Goal: Task Accomplishment & Management: Manage account settings

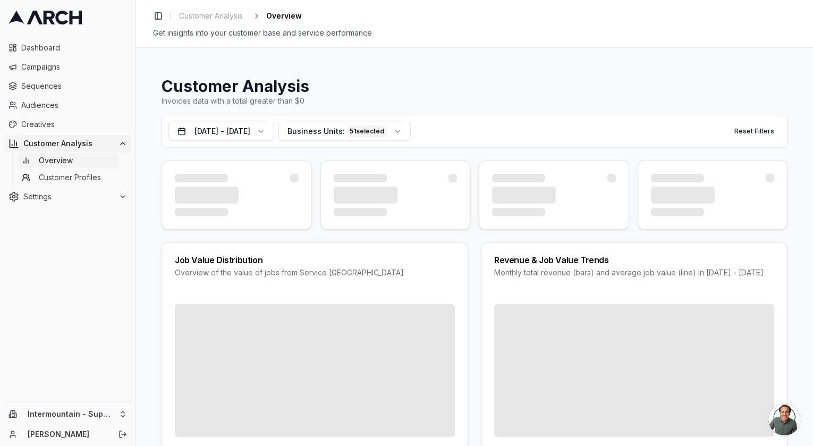
click at [122, 142] on icon at bounding box center [123, 143] width 4 height 2
click at [54, 109] on span "Audiences" at bounding box center [74, 105] width 106 height 11
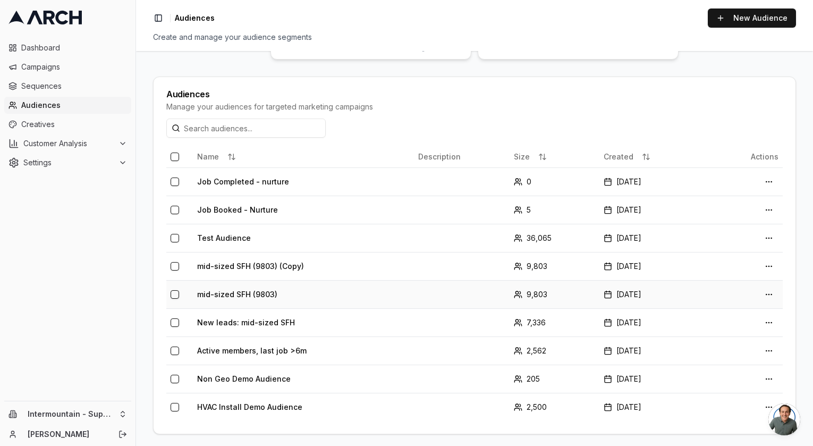
scroll to position [192, 0]
click at [73, 144] on span "Customer Analysis" at bounding box center [68, 143] width 91 height 11
click at [70, 162] on span "Overview" at bounding box center [56, 160] width 34 height 11
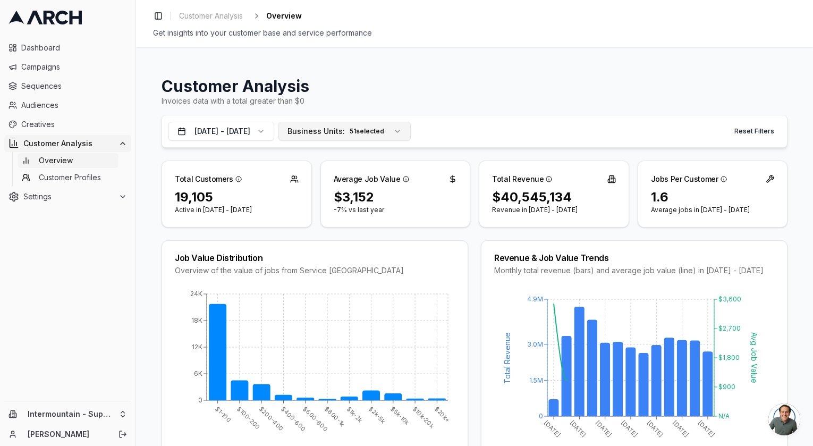
click at [387, 134] on div "51 selected" at bounding box center [367, 131] width 40 height 12
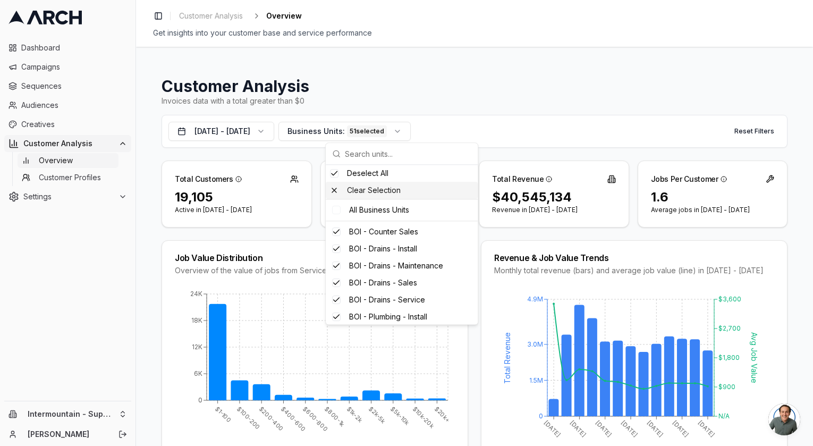
click at [389, 191] on div "Clear Selection" at bounding box center [402, 190] width 152 height 17
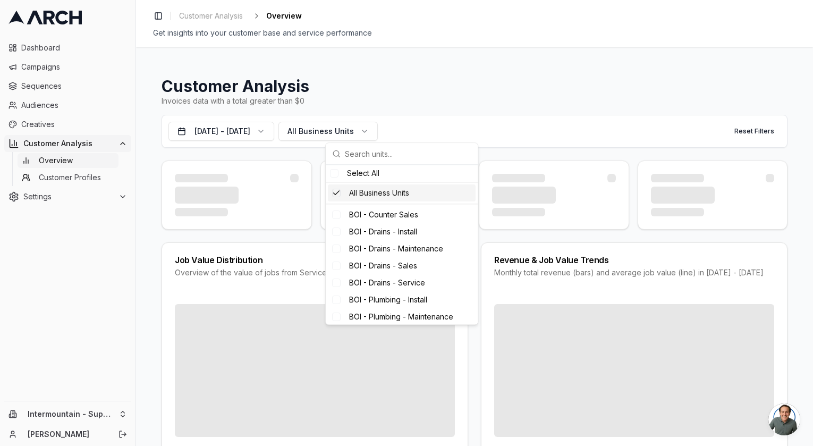
click at [339, 192] on div "Suggestions" at bounding box center [336, 193] width 8 height 8
click at [336, 192] on div "Suggestions" at bounding box center [336, 193] width 8 height 8
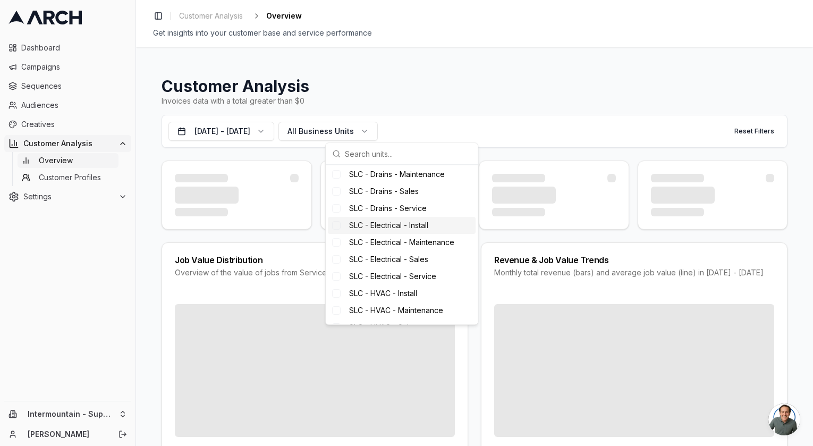
scroll to position [315, 0]
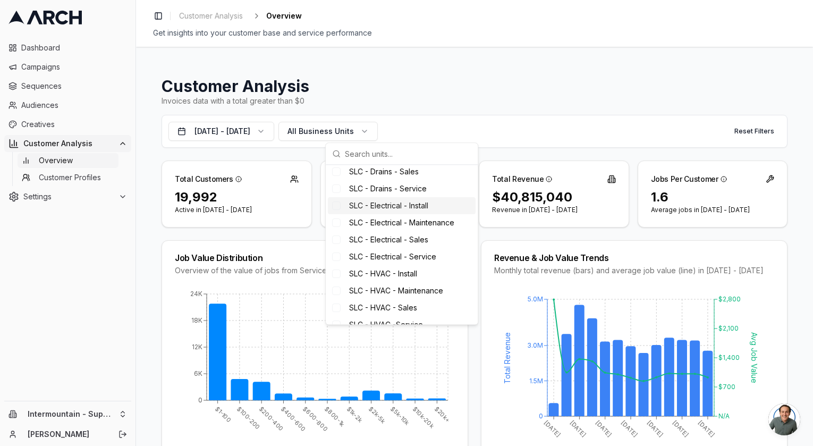
click at [343, 101] on div "Invoices data with a total greater than $0" at bounding box center [474, 101] width 626 height 11
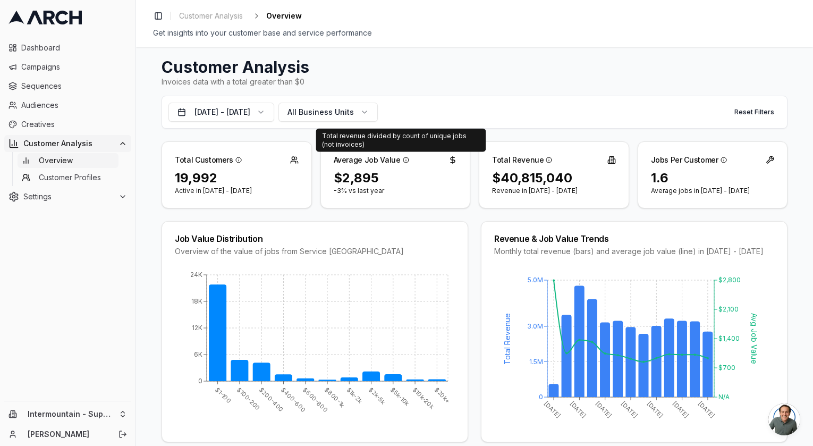
scroll to position [23, 0]
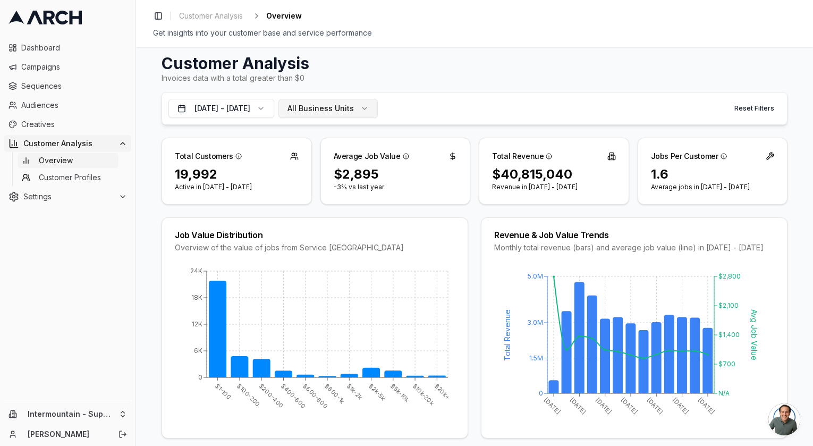
click at [354, 104] on span "All Business Units" at bounding box center [320, 108] width 66 height 11
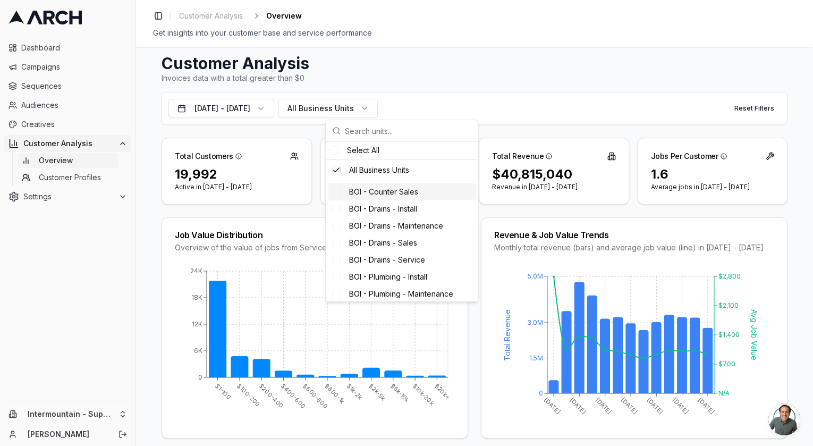
click at [566, 67] on h1 "Customer Analysis" at bounding box center [474, 63] width 626 height 19
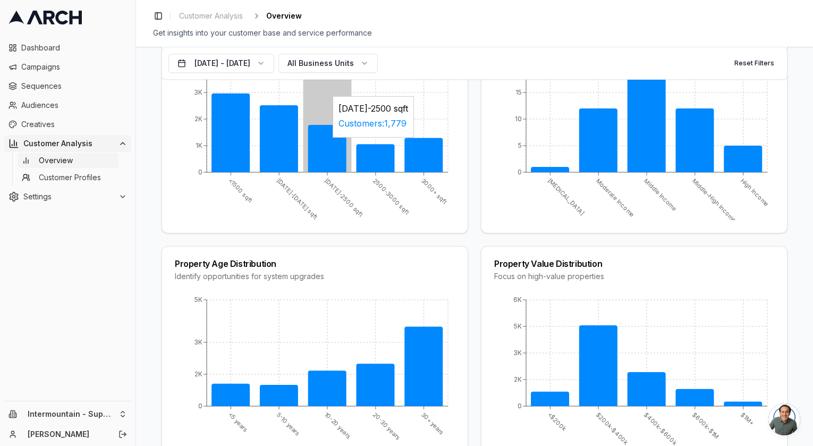
scroll to position [852, 0]
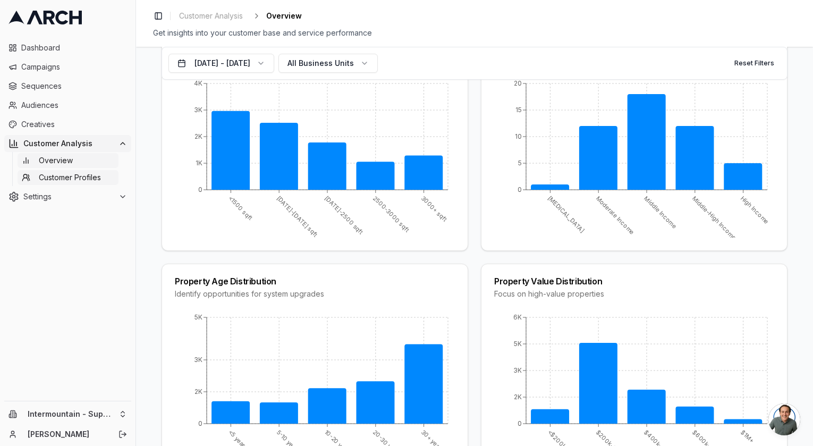
click at [93, 181] on span "Customer Profiles" at bounding box center [70, 177] width 62 height 11
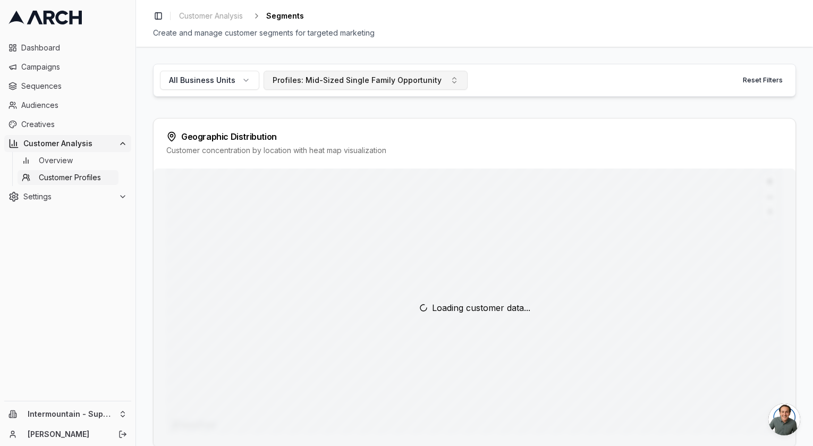
click at [436, 83] on button "Profiles: Mid-Sized Single Family Opportunity" at bounding box center [365, 80] width 204 height 19
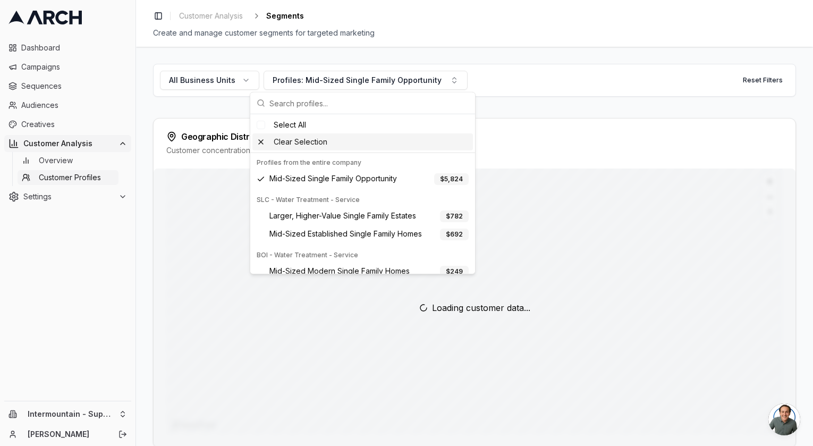
click at [285, 145] on div "Clear Selection" at bounding box center [362, 141] width 220 height 17
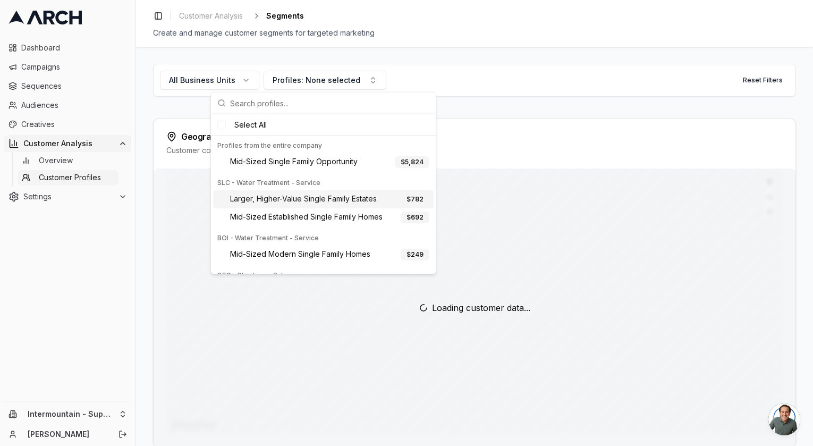
click at [535, 129] on div "Geographic Distribution Customer concentration by location with heat map visual…" at bounding box center [475, 143] width 642 height 50
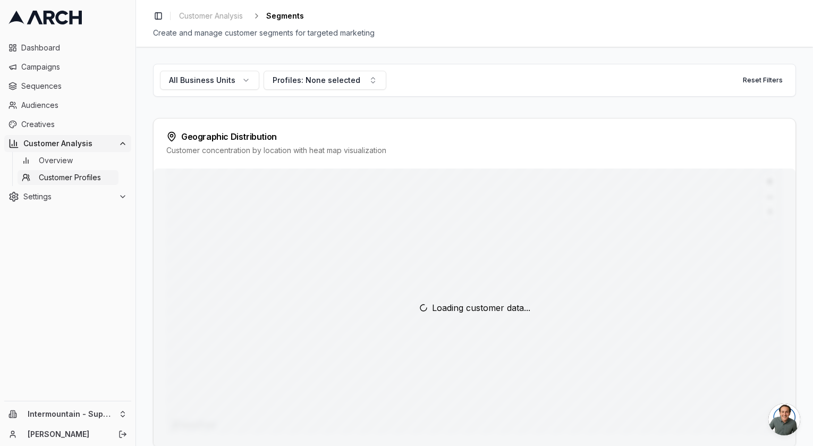
scroll to position [25, 0]
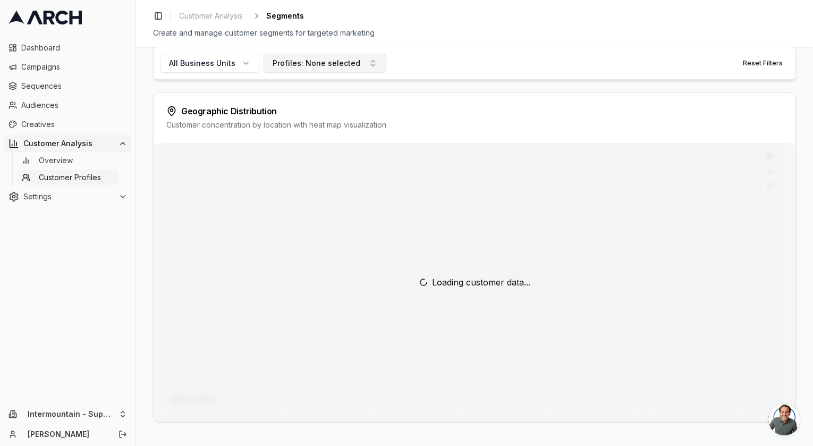
click at [358, 59] on button "Profiles: None selected" at bounding box center [324, 63] width 123 height 19
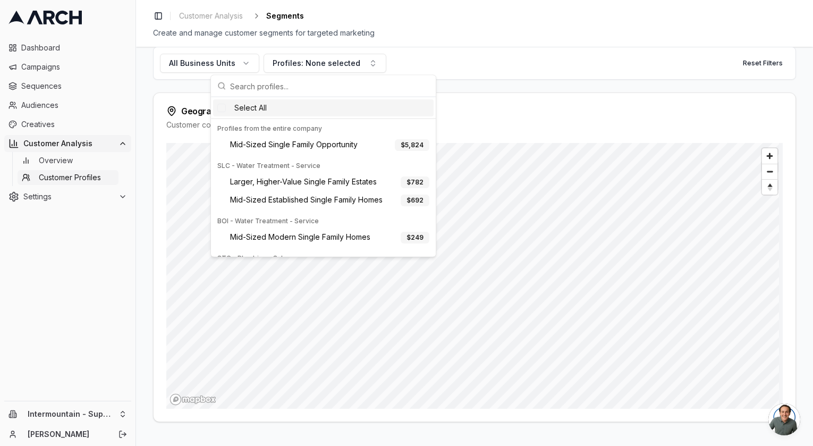
click at [282, 105] on div "Select All" at bounding box center [323, 107] width 220 height 17
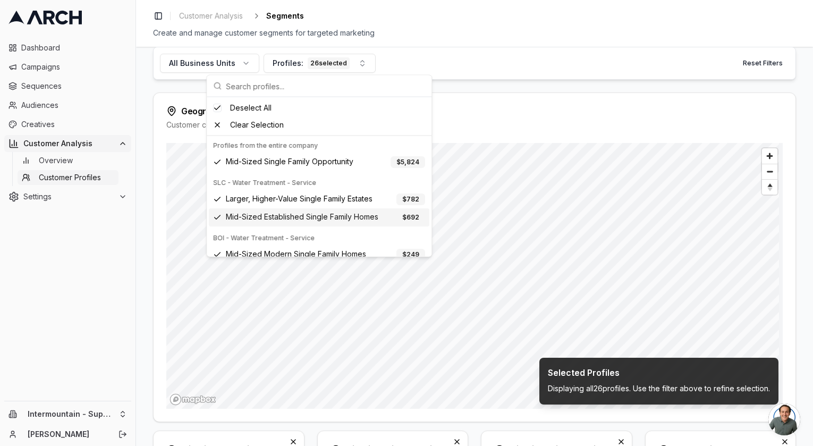
click at [500, 65] on div "All Business Units Profiles: 26 selected Reset Filters" at bounding box center [474, 63] width 643 height 33
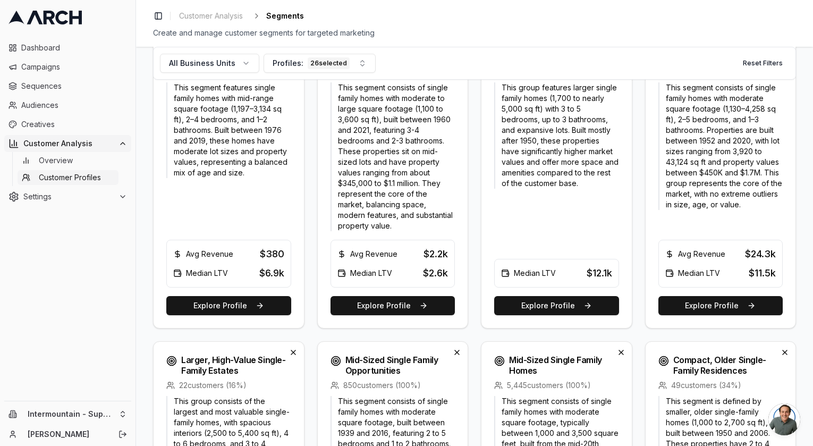
scroll to position [1330, 0]
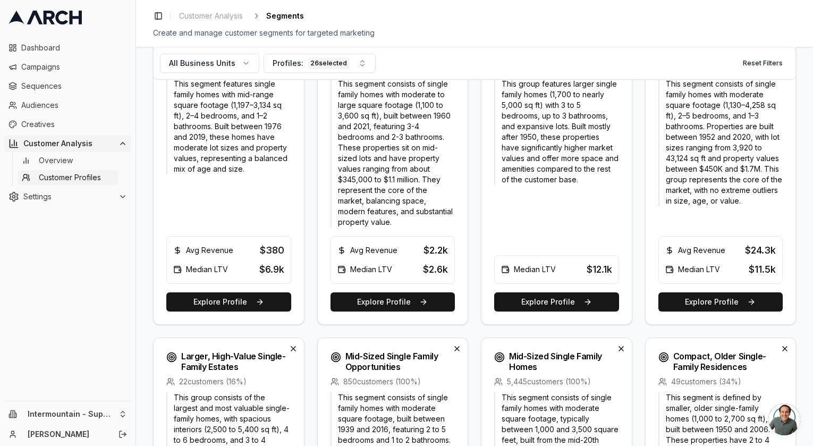
click at [690, 206] on div at bounding box center [720, 221] width 125 height 30
click at [693, 292] on button "Explore Profile" at bounding box center [720, 301] width 125 height 19
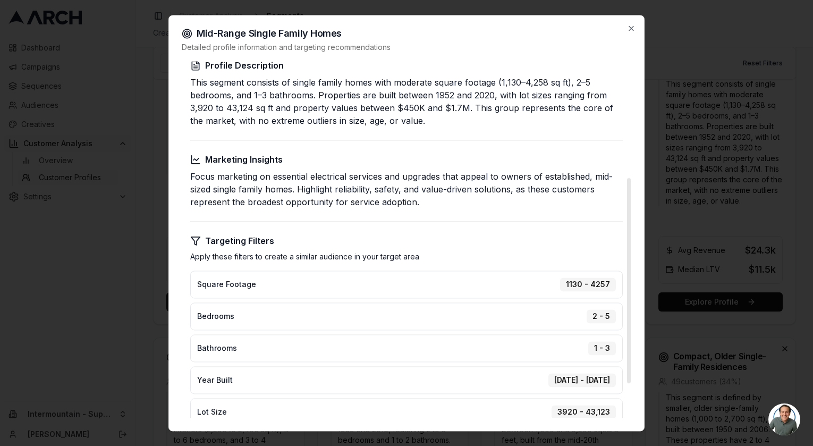
scroll to position [218, 0]
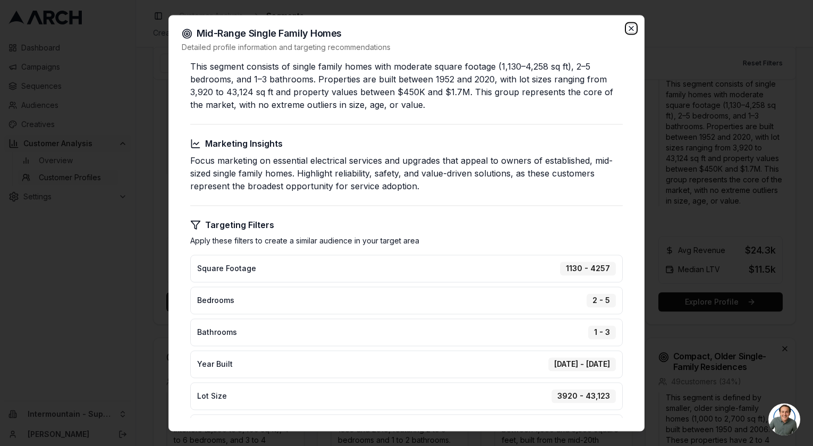
click at [632, 30] on icon "button" at bounding box center [631, 28] width 8 height 8
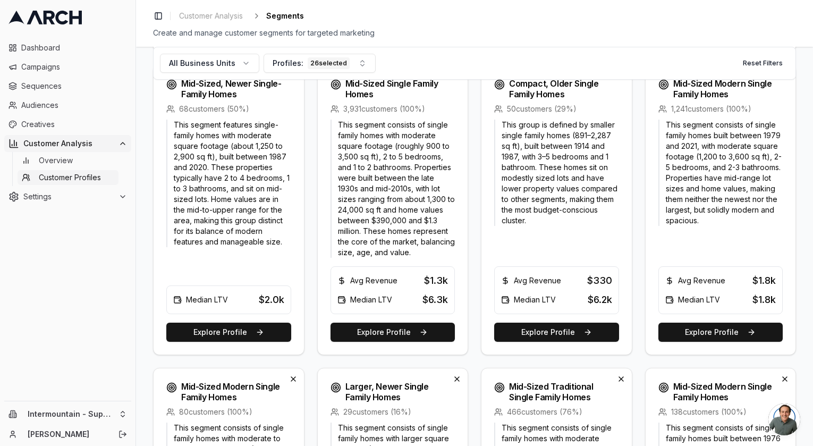
scroll to position [695, 0]
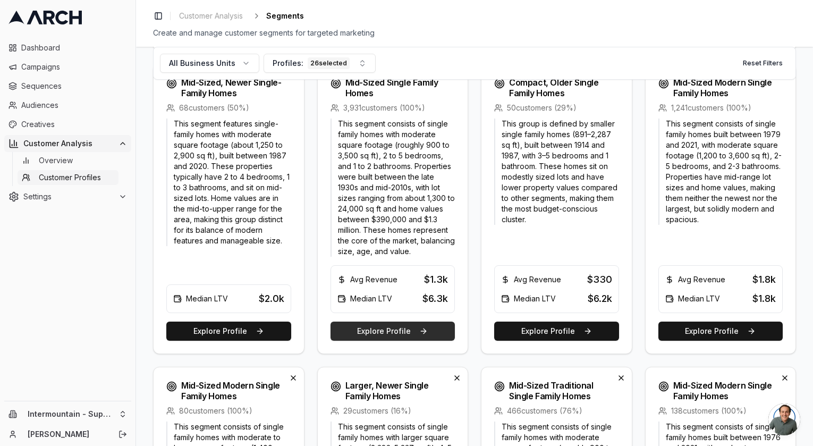
click at [429, 321] on button "Explore Profile" at bounding box center [392, 330] width 125 height 19
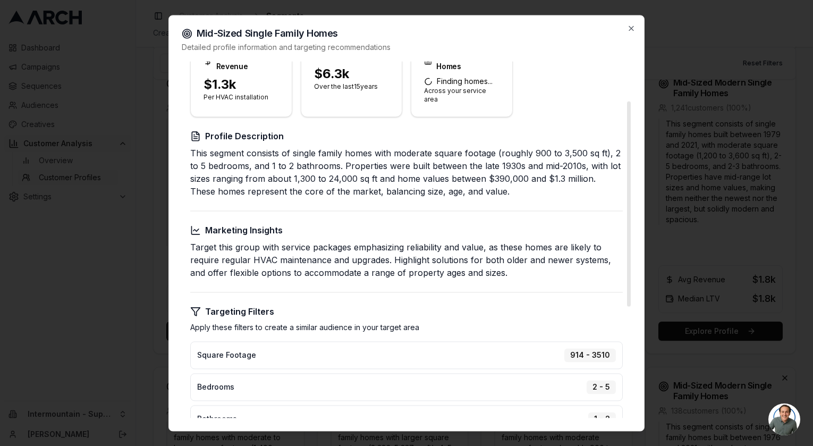
scroll to position [0, 0]
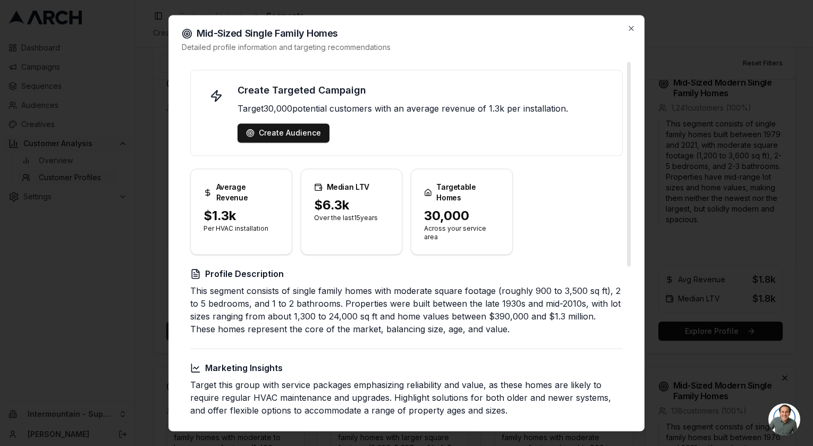
click at [633, 37] on div "Mid-Sized Single Family Homes Detailed profile information and targeting recomm…" at bounding box center [406, 223] width 476 height 416
click at [632, 22] on div "Mid-Sized Single Family Homes Detailed profile information and targeting recomm…" at bounding box center [406, 223] width 476 height 416
click at [628, 27] on icon "button" at bounding box center [631, 28] width 8 height 8
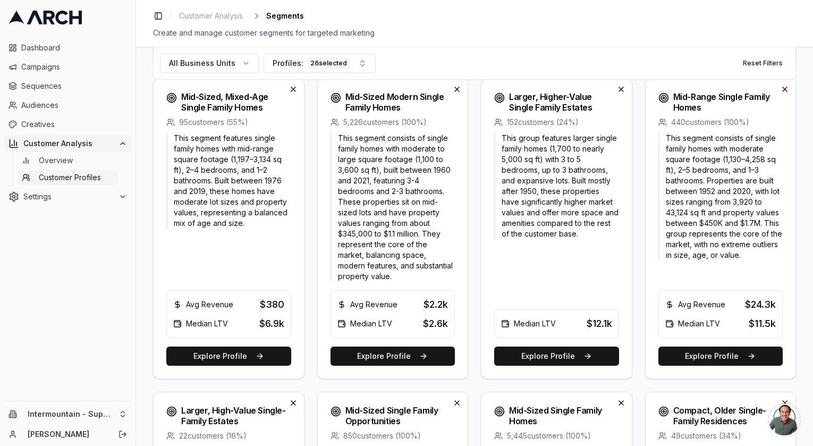
scroll to position [1283, 0]
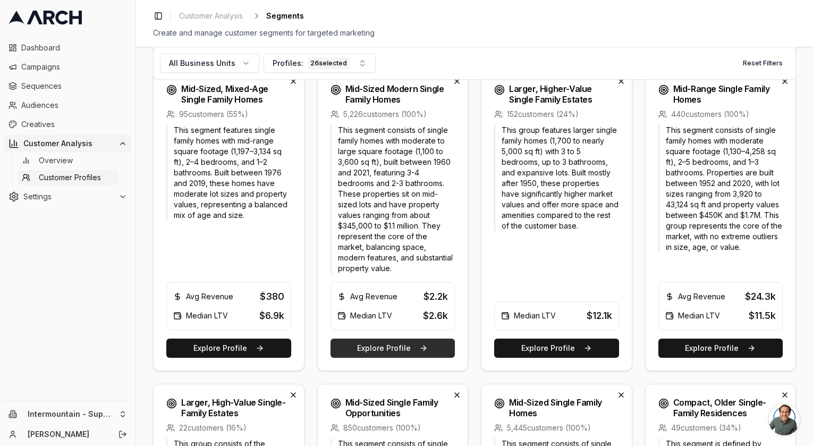
click at [416, 338] on button "Explore Profile" at bounding box center [392, 347] width 125 height 19
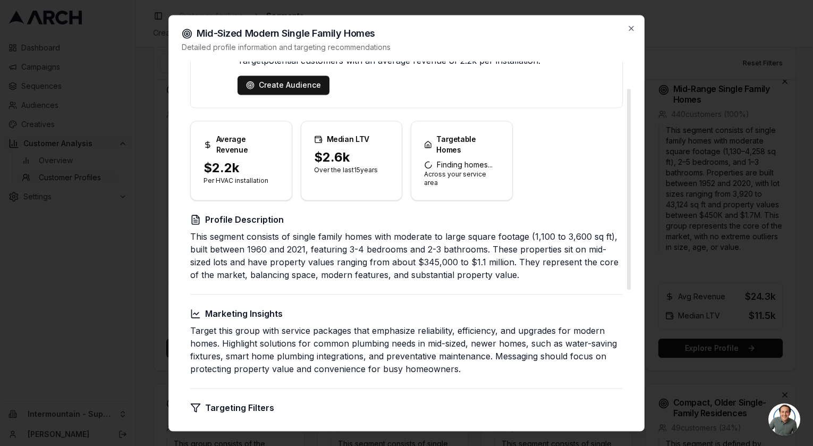
scroll to position [0, 0]
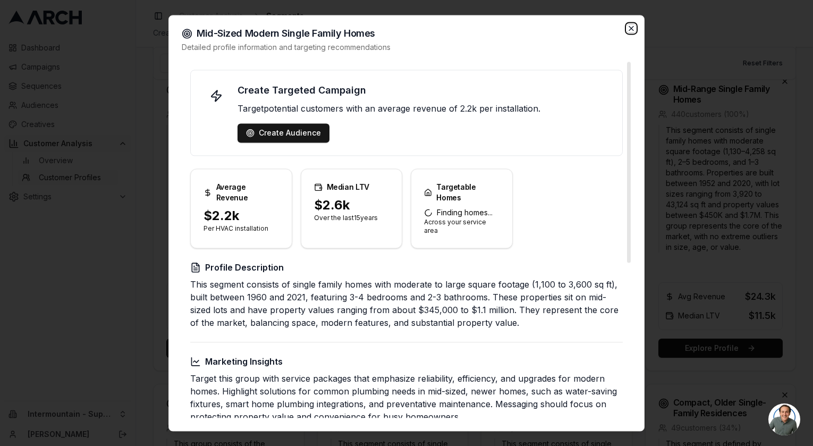
click at [628, 25] on icon "button" at bounding box center [631, 28] width 8 height 8
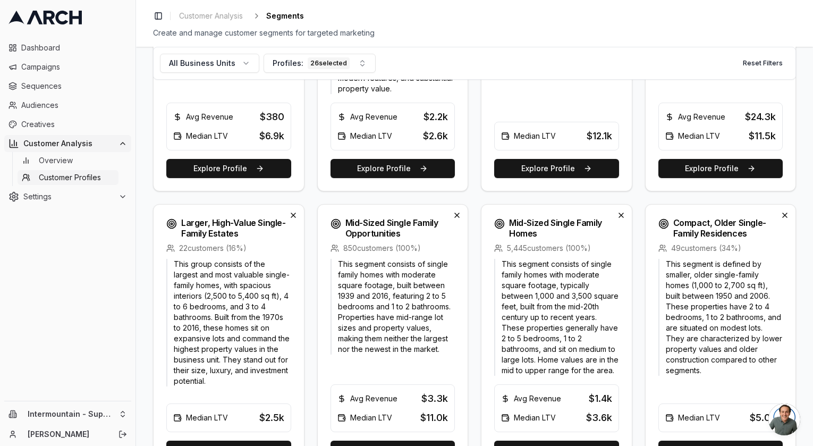
scroll to position [1574, 0]
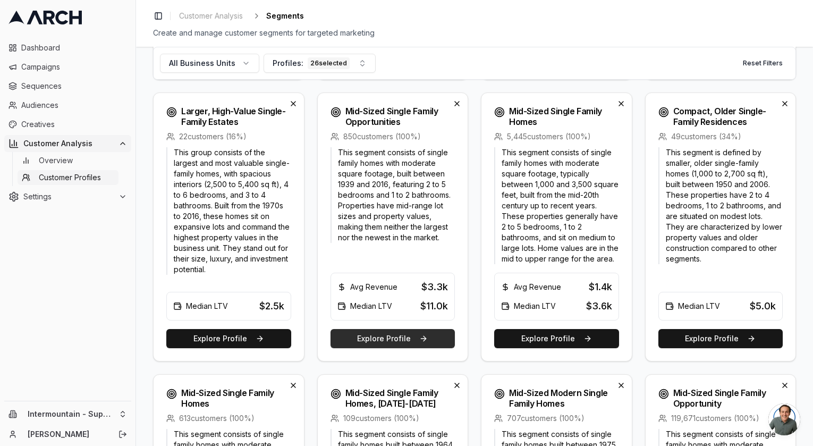
click at [386, 335] on button "Explore Profile" at bounding box center [392, 338] width 125 height 19
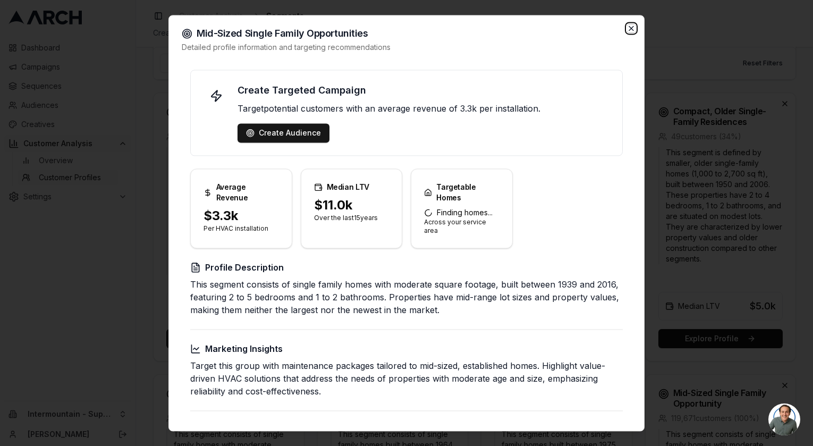
click at [634, 29] on icon "button" at bounding box center [631, 28] width 8 height 8
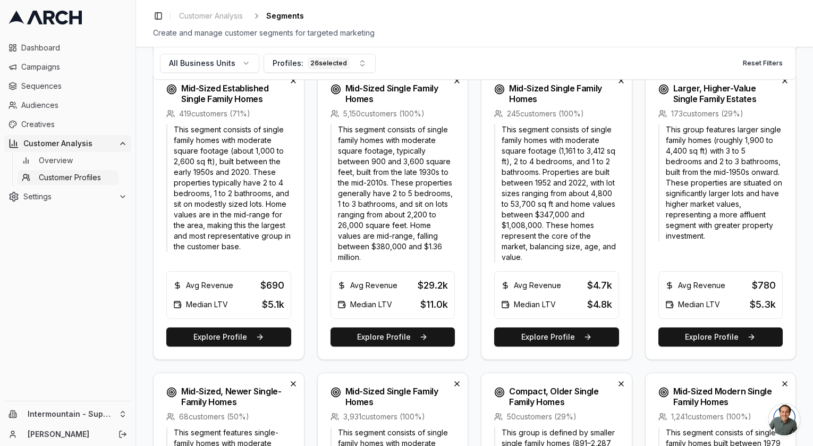
scroll to position [420, 0]
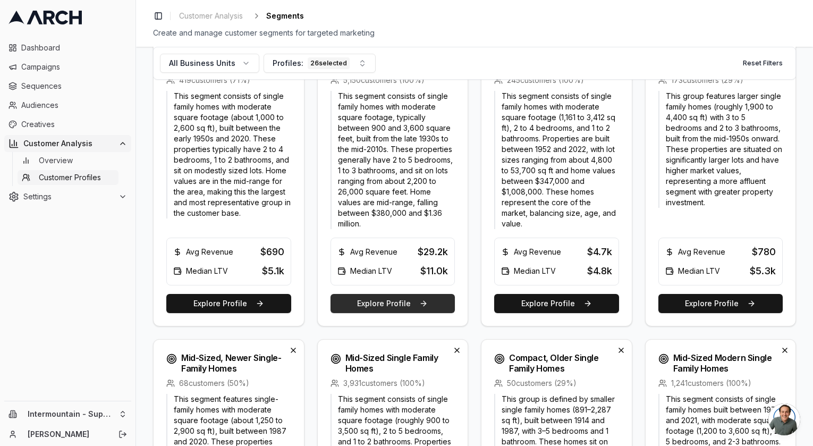
click at [427, 294] on button "Explore Profile" at bounding box center [392, 303] width 125 height 19
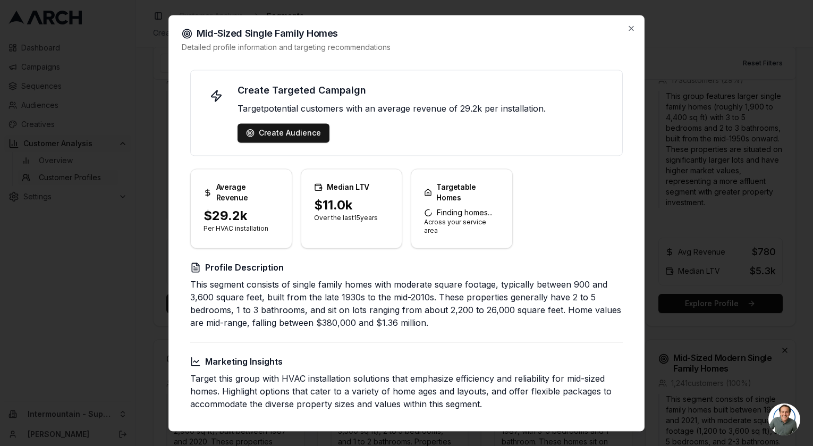
click at [691, 228] on div at bounding box center [406, 223] width 813 height 446
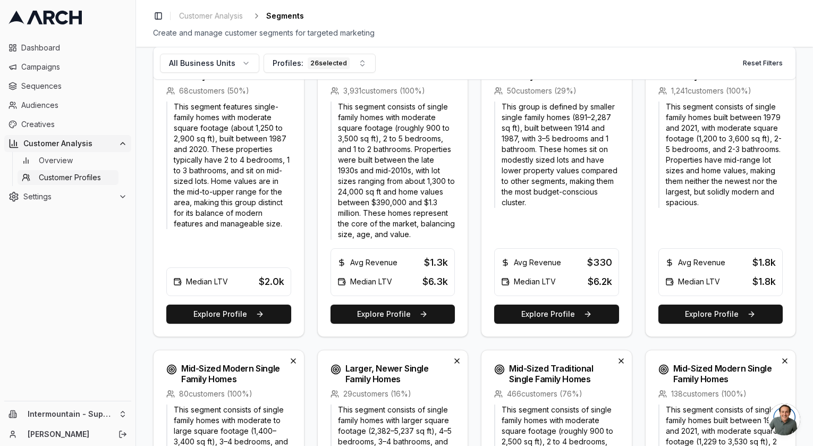
scroll to position [733, 0]
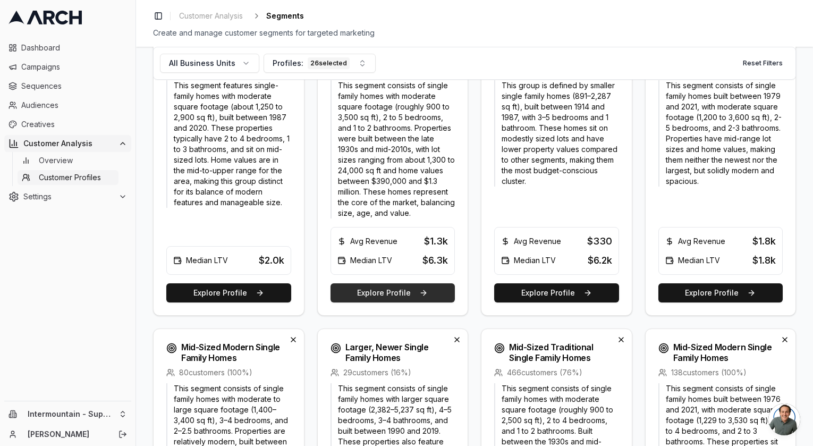
click at [418, 283] on button "Explore Profile" at bounding box center [392, 292] width 125 height 19
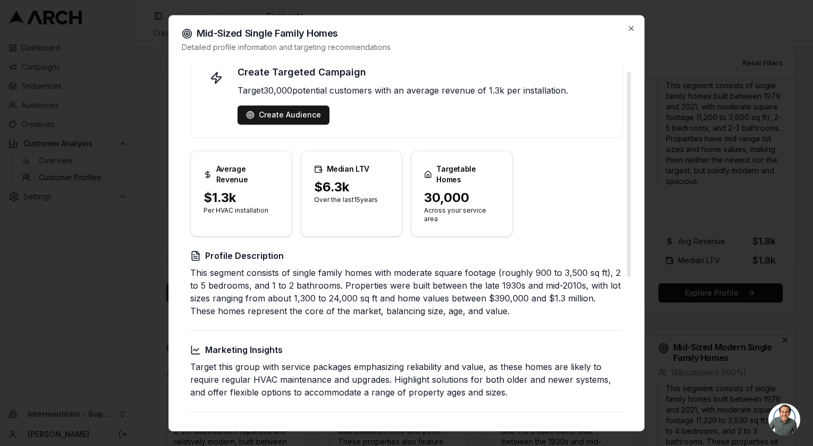
scroll to position [0, 0]
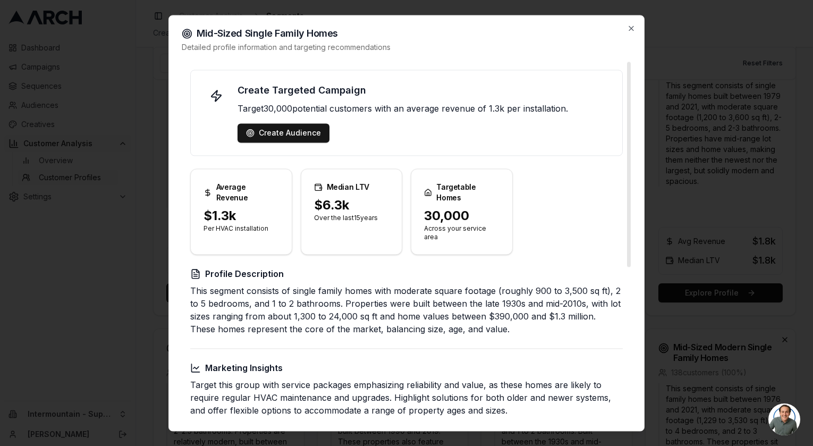
click at [683, 163] on div at bounding box center [406, 223] width 813 height 446
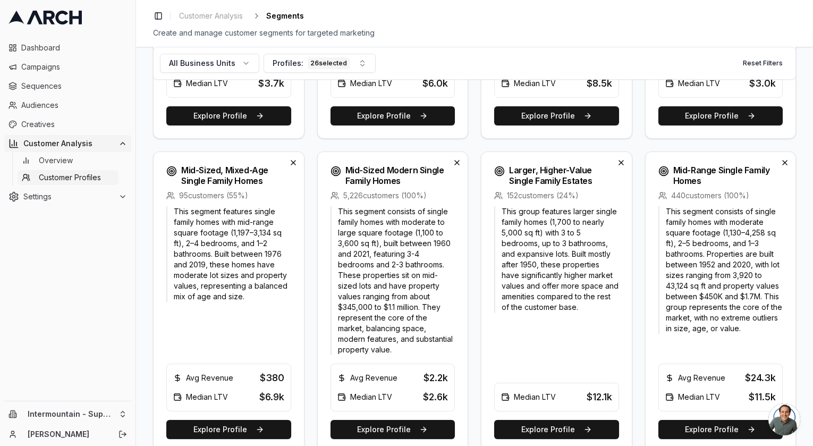
scroll to position [1207, 0]
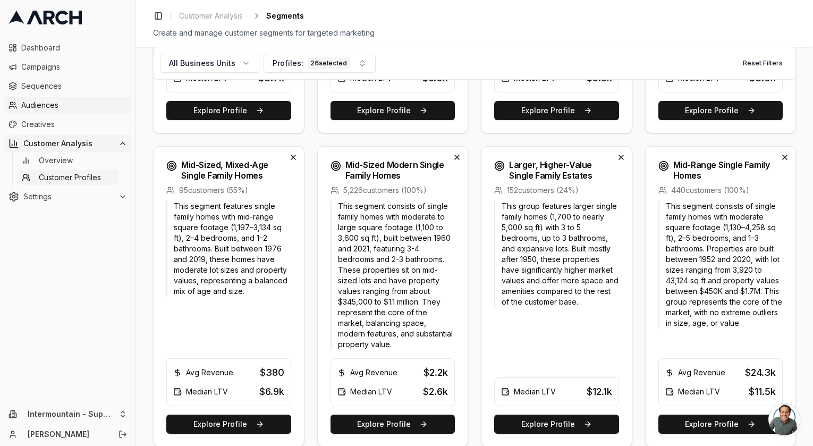
click at [83, 105] on span "Audiences" at bounding box center [74, 105] width 106 height 11
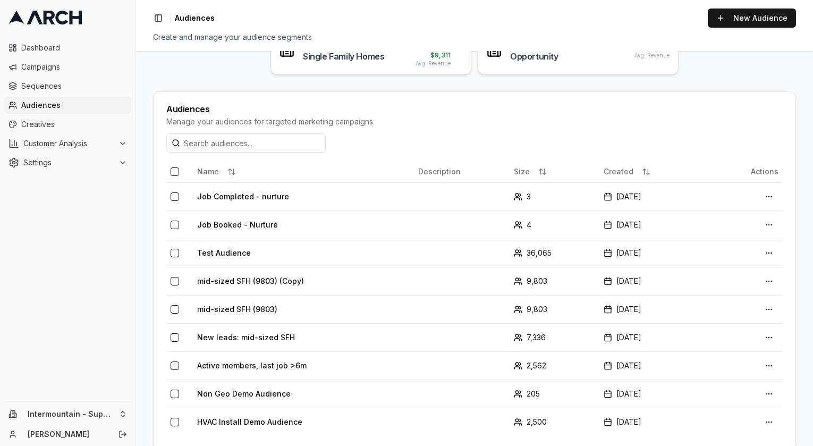
scroll to position [180, 0]
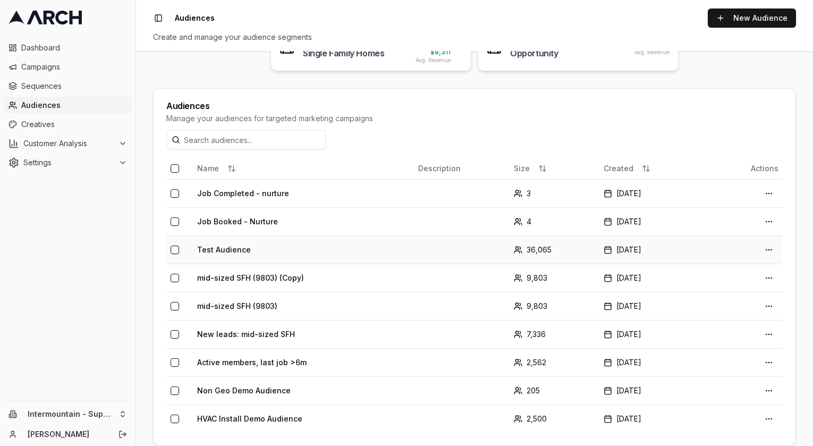
click at [300, 254] on td "Test Audience" at bounding box center [303, 249] width 221 height 28
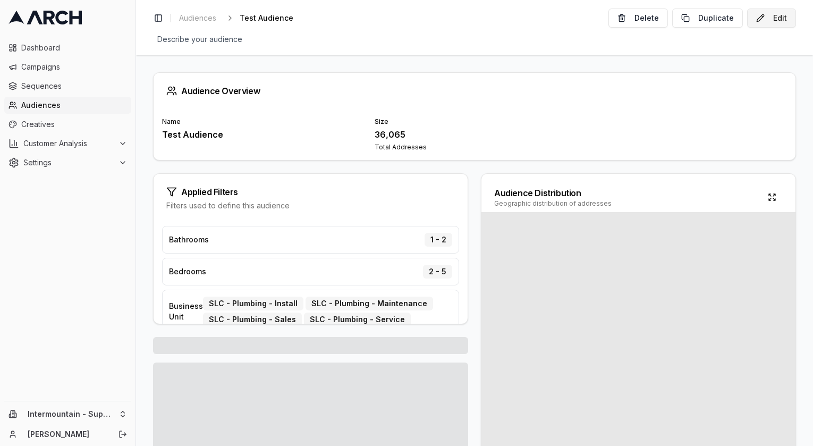
click at [784, 14] on button "Edit" at bounding box center [771, 17] width 49 height 19
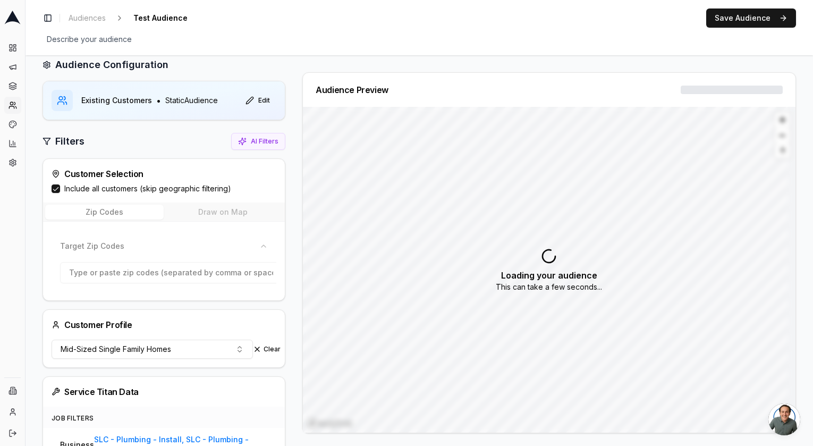
scroll to position [20, 0]
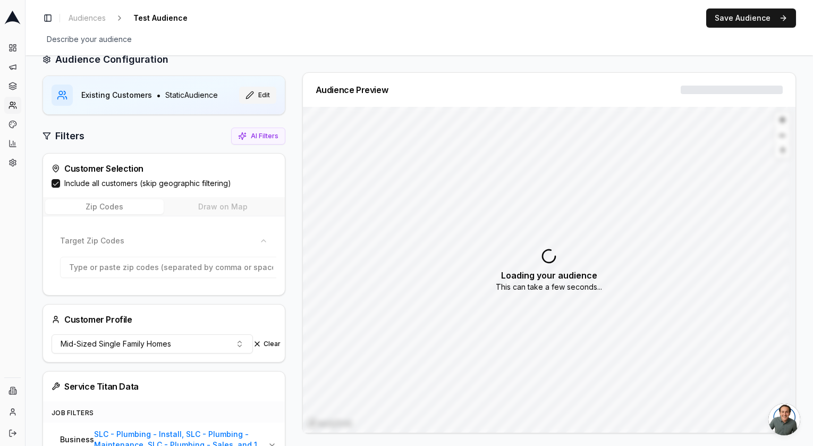
click at [259, 101] on button "Edit" at bounding box center [257, 95] width 37 height 17
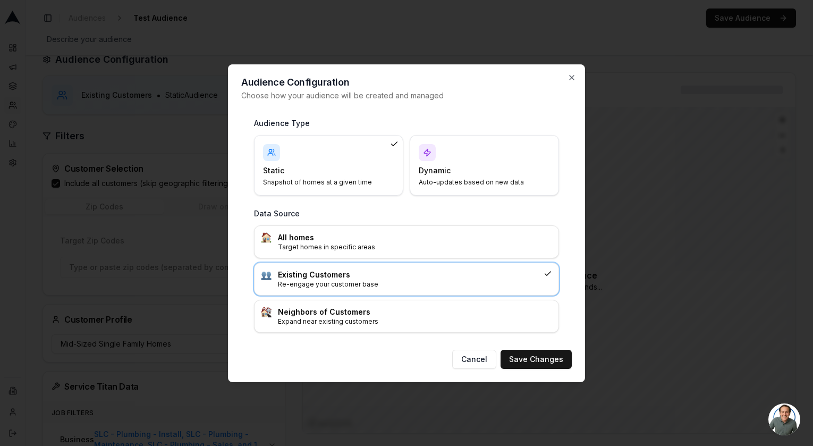
click at [448, 174] on h4 "Dynamic" at bounding box center [478, 170] width 118 height 11
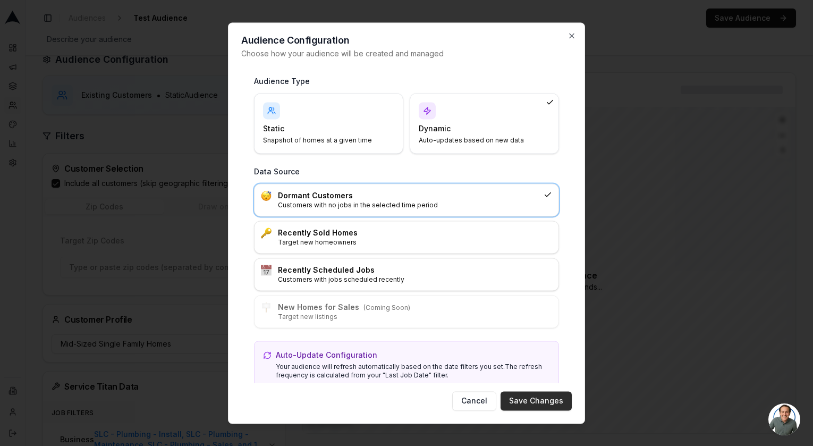
click at [542, 406] on button "Save Changes" at bounding box center [535, 400] width 71 height 19
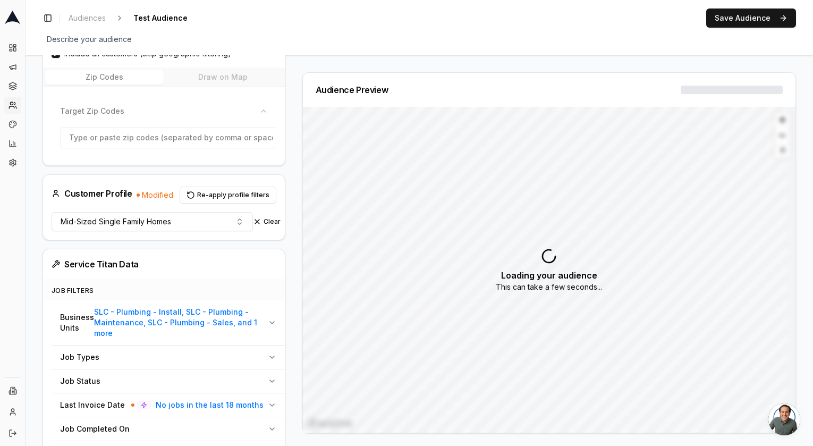
scroll to position [162, 0]
click at [263, 224] on button "Clear" at bounding box center [267, 221] width 28 height 8
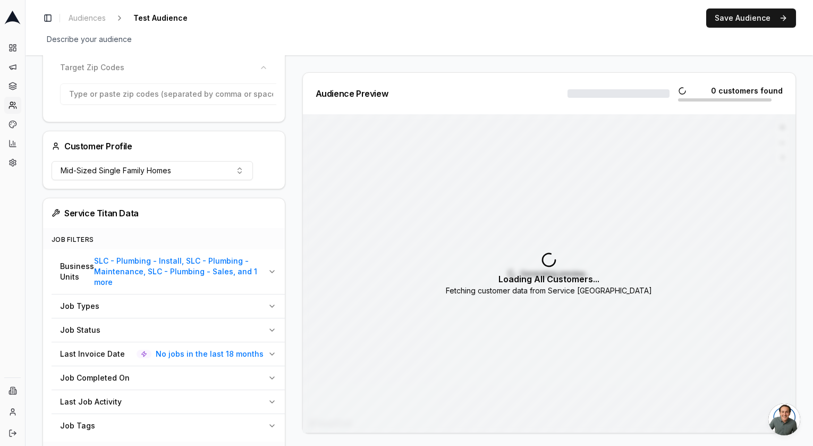
scroll to position [208, 0]
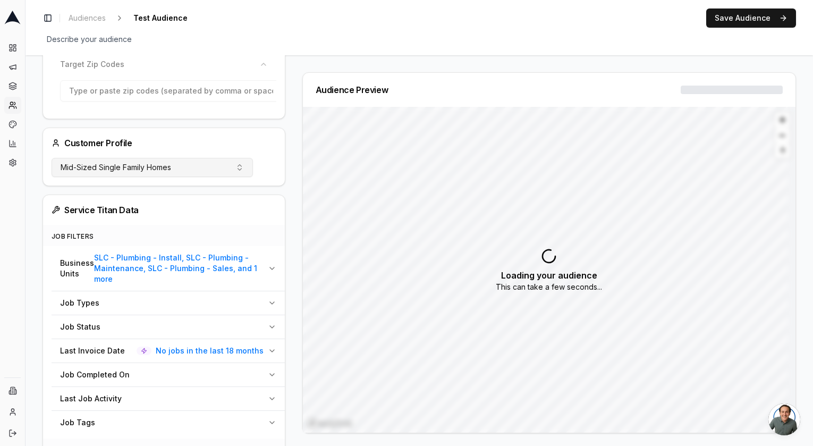
click at [238, 174] on button "Mid-Sized Single Family Homes" at bounding box center [152, 167] width 201 height 19
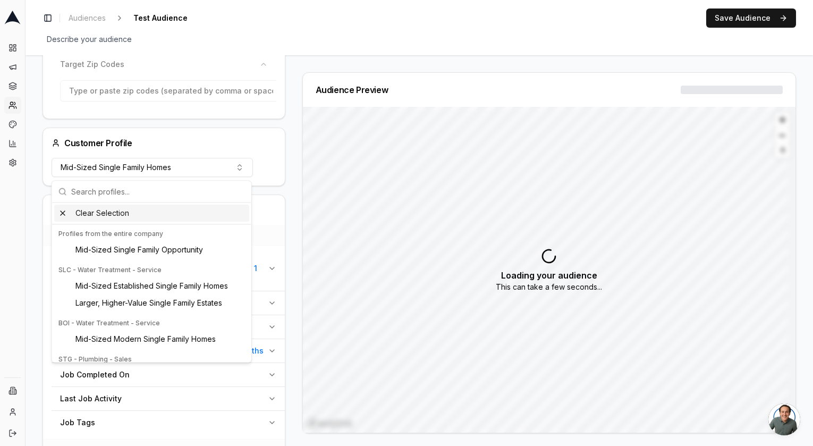
click at [121, 215] on div "Clear Selection" at bounding box center [151, 213] width 195 height 17
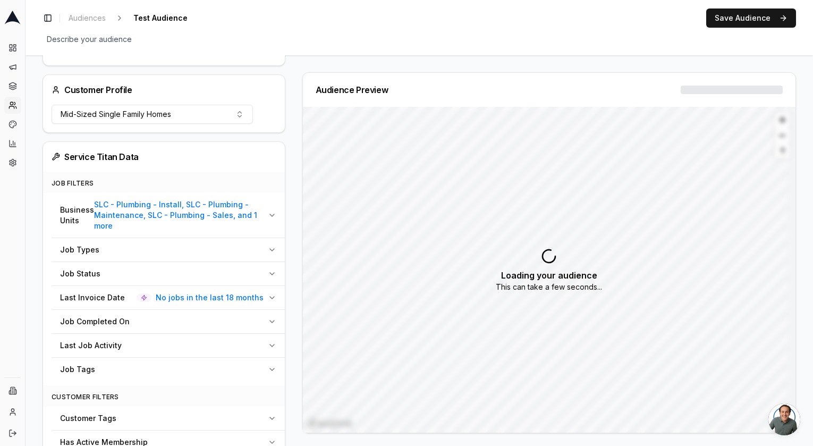
scroll to position [274, 0]
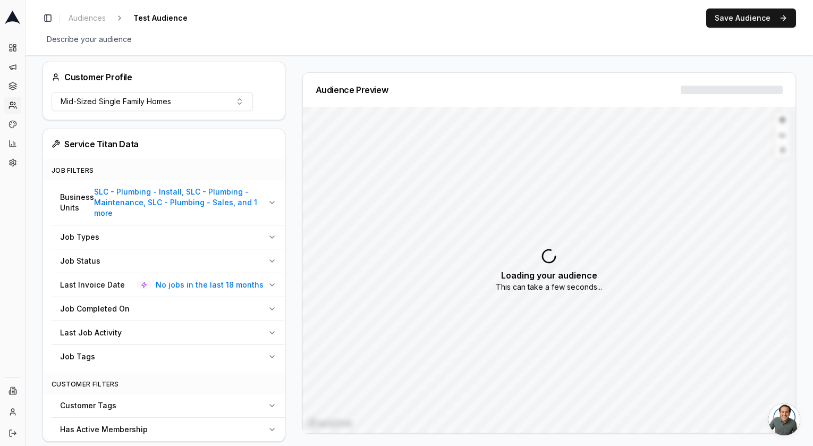
click at [263, 204] on button "Business Units SLC - Plumbing - Install, SLC - Plumbing - Maintenance, SLC - Pl…" at bounding box center [168, 202] width 233 height 45
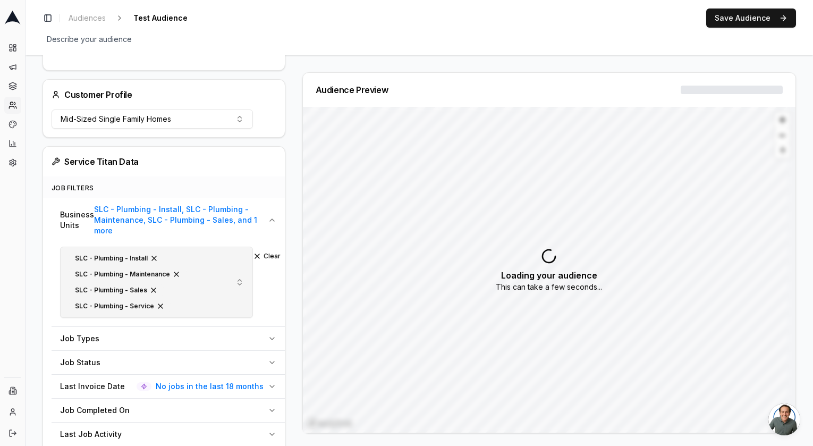
scroll to position [248, 0]
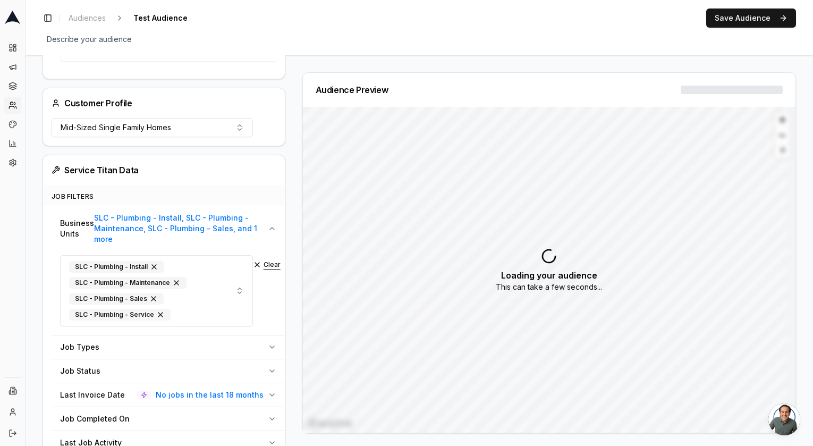
click at [254, 265] on button "Clear" at bounding box center [267, 264] width 28 height 8
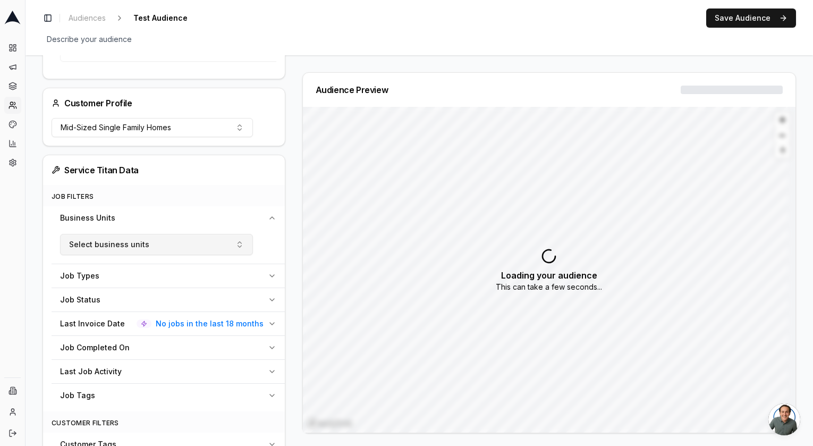
click at [233, 245] on button "Select business units" at bounding box center [156, 244] width 193 height 21
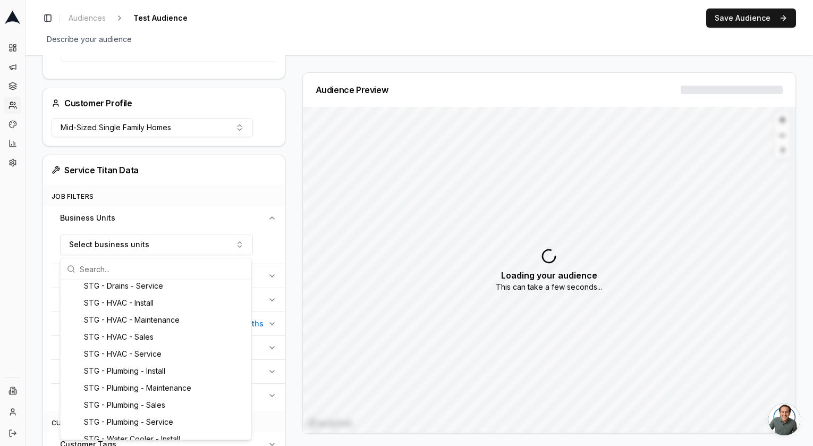
scroll to position [712, 0]
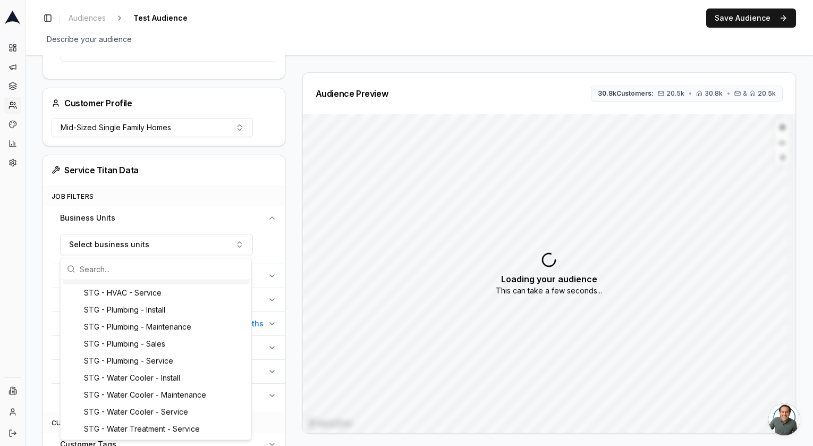
click at [199, 176] on div "Service Titan Data" at bounding box center [164, 170] width 225 height 13
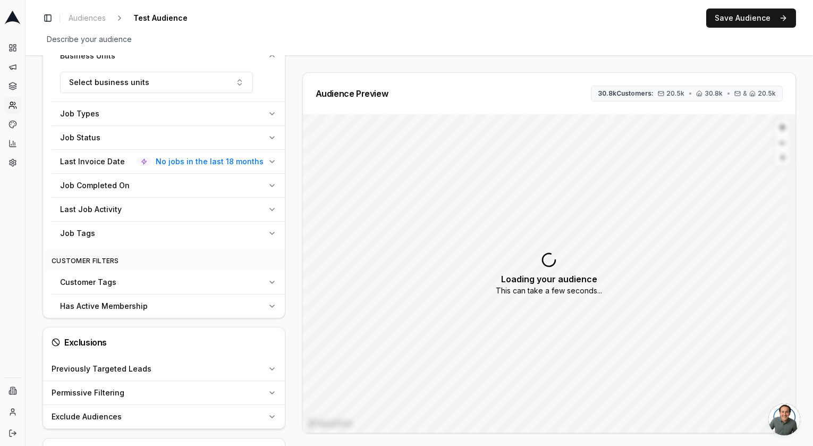
scroll to position [418, 0]
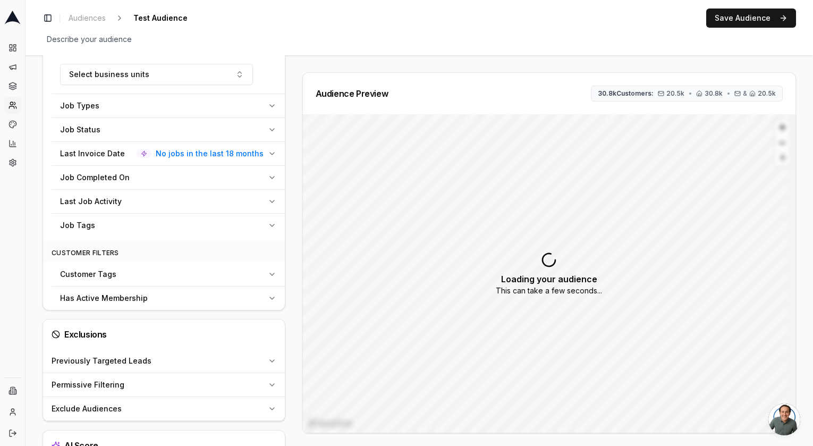
click at [245, 157] on span "No jobs in the last 18 months" at bounding box center [210, 153] width 108 height 11
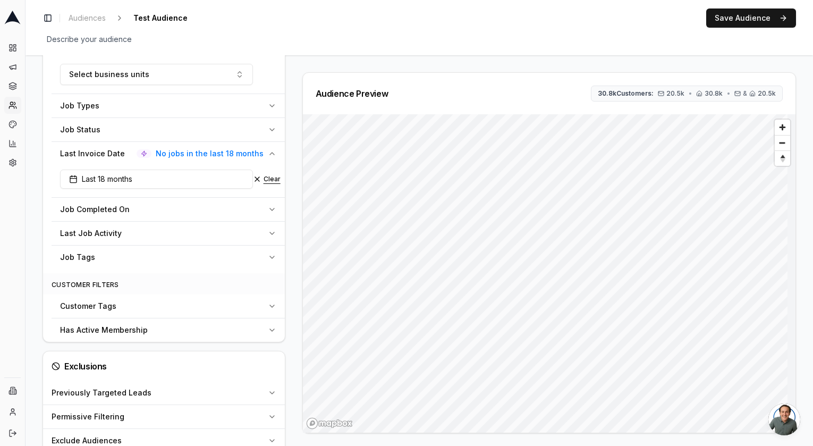
click at [258, 175] on button "Clear" at bounding box center [267, 179] width 28 height 8
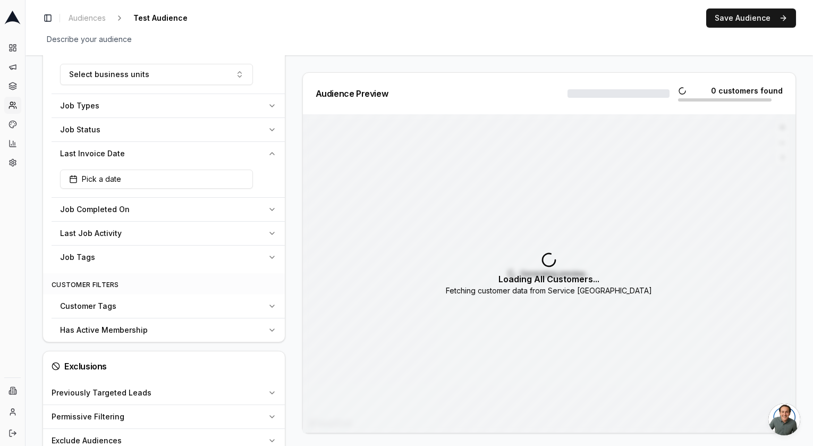
click at [274, 132] on icon "button" at bounding box center [272, 129] width 8 height 8
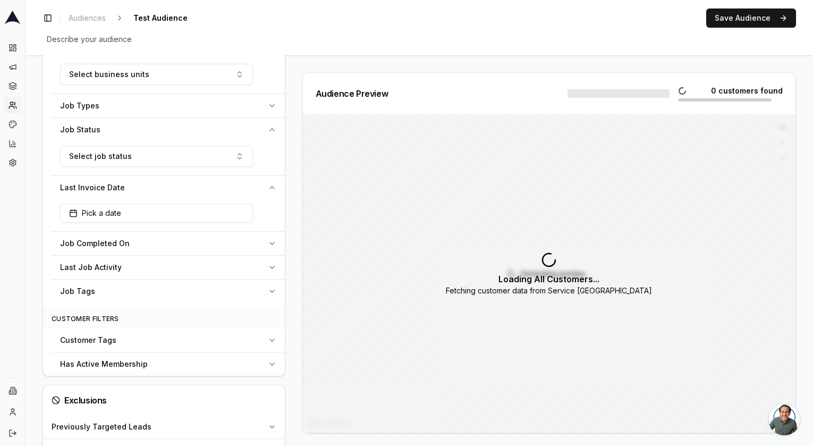
click at [263, 131] on button "Job Status" at bounding box center [168, 129] width 233 height 23
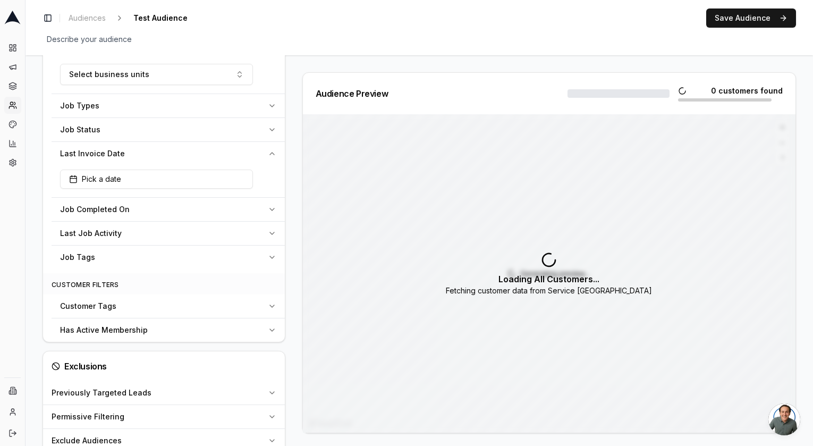
click at [265, 156] on button "Last Invoice Date" at bounding box center [168, 153] width 233 height 23
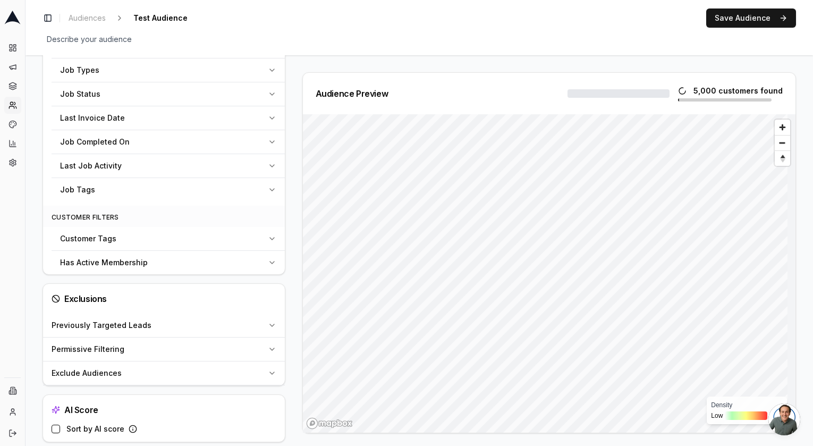
scroll to position [458, 0]
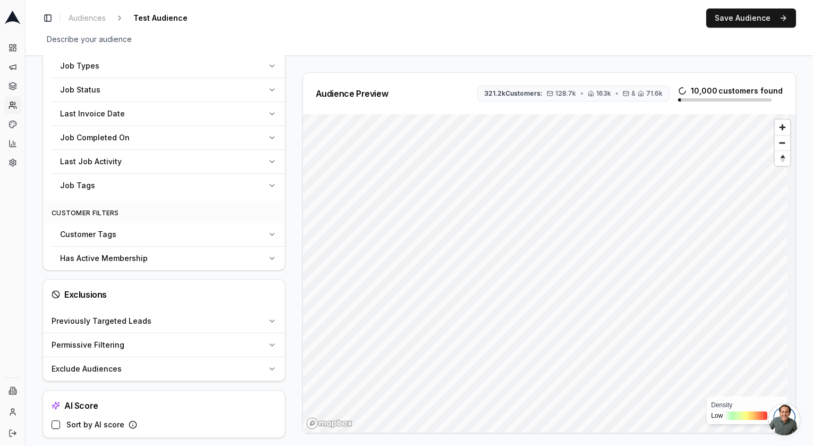
click at [236, 132] on div "Job Completed On" at bounding box center [161, 137] width 203 height 11
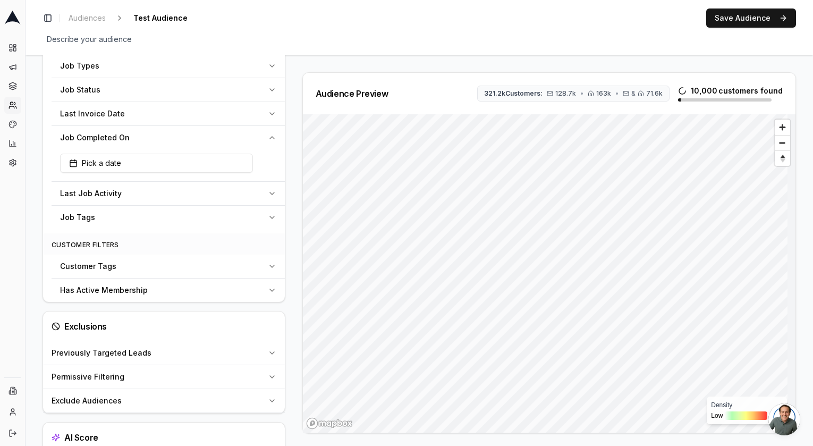
click at [236, 132] on div "Job Completed On" at bounding box center [161, 137] width 203 height 11
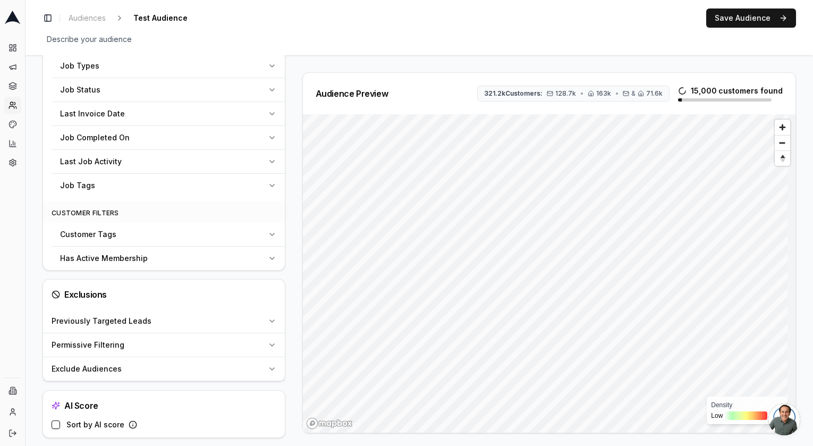
click at [226, 161] on div "Last Job Activity" at bounding box center [161, 161] width 203 height 11
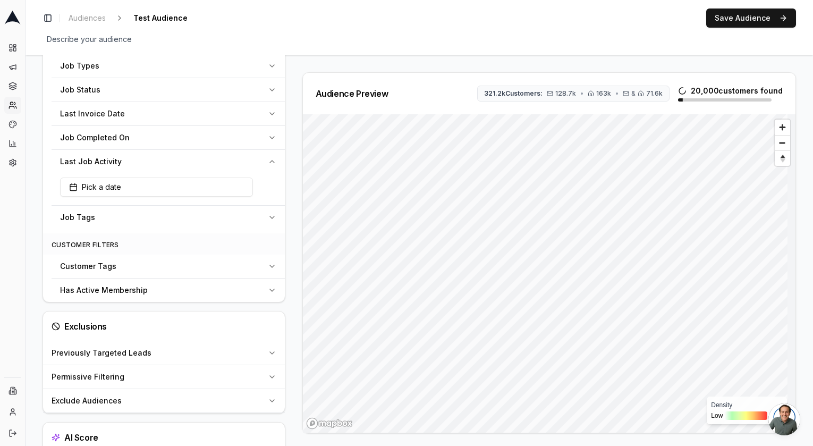
click at [226, 161] on div "Last Job Activity" at bounding box center [161, 161] width 203 height 11
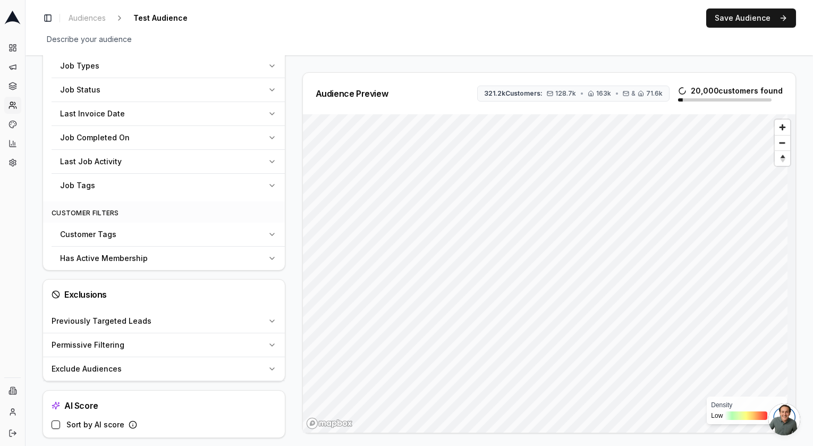
click at [215, 182] on div "Job Tags" at bounding box center [161, 185] width 203 height 11
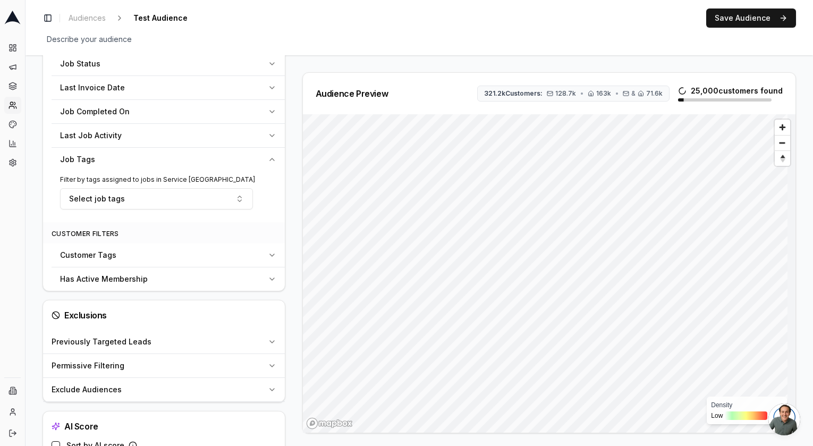
scroll to position [485, 0]
click at [234, 165] on button "Job Tags" at bounding box center [168, 158] width 233 height 23
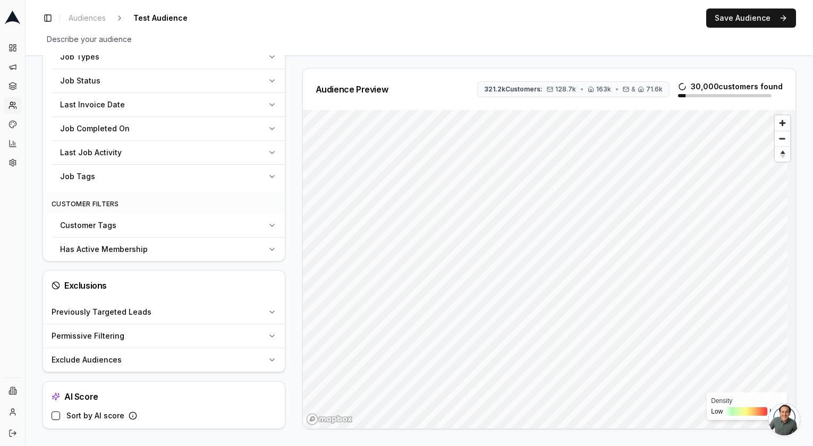
scroll to position [464, 0]
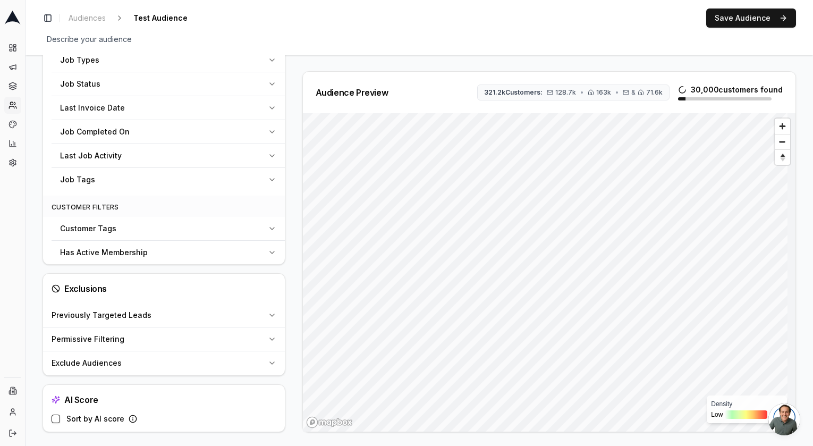
click at [198, 227] on div "Customer Tags" at bounding box center [161, 228] width 203 height 11
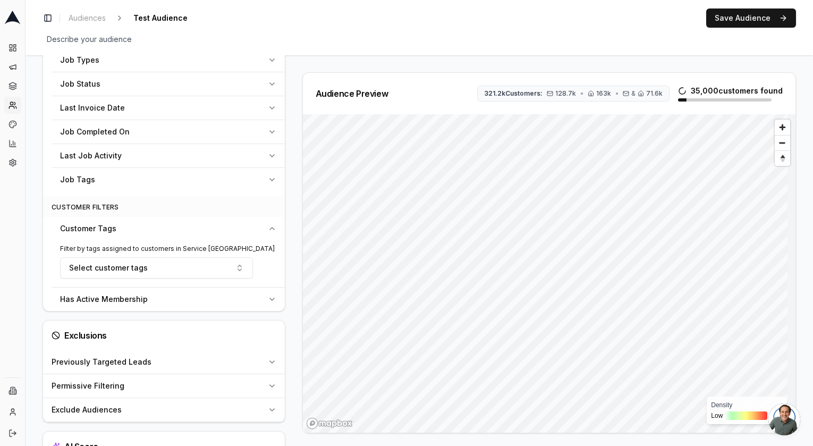
click at [198, 227] on div "Customer Tags" at bounding box center [161, 228] width 203 height 11
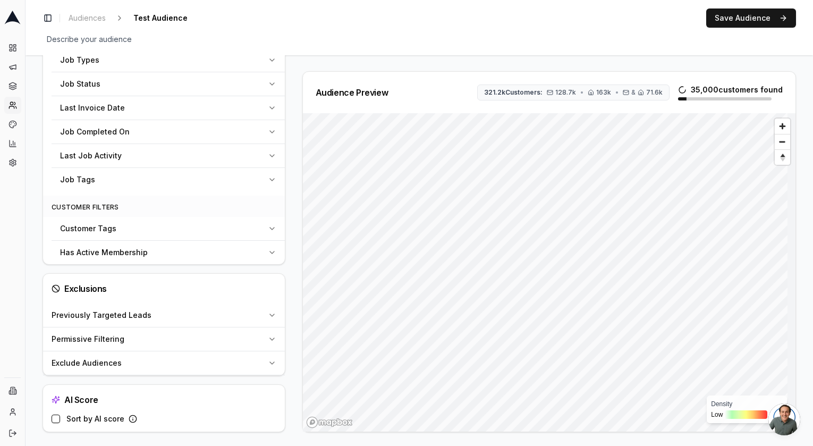
click at [193, 258] on button "Has Active Membership" at bounding box center [168, 252] width 233 height 23
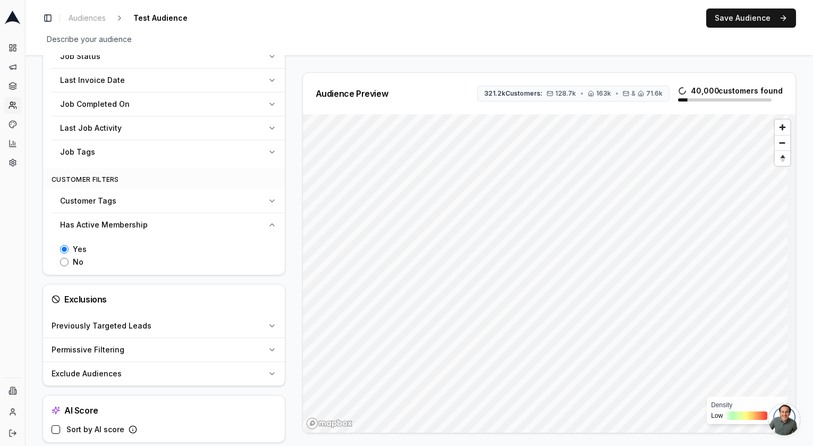
scroll to position [503, 0]
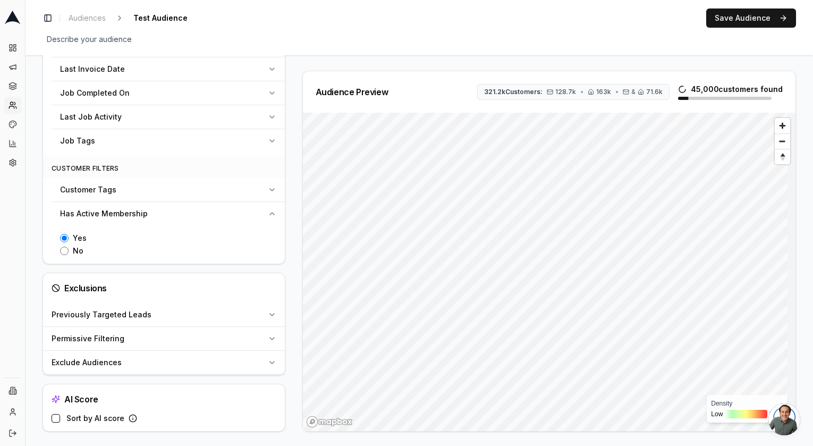
click at [239, 216] on div "Has Active Membership" at bounding box center [161, 213] width 203 height 11
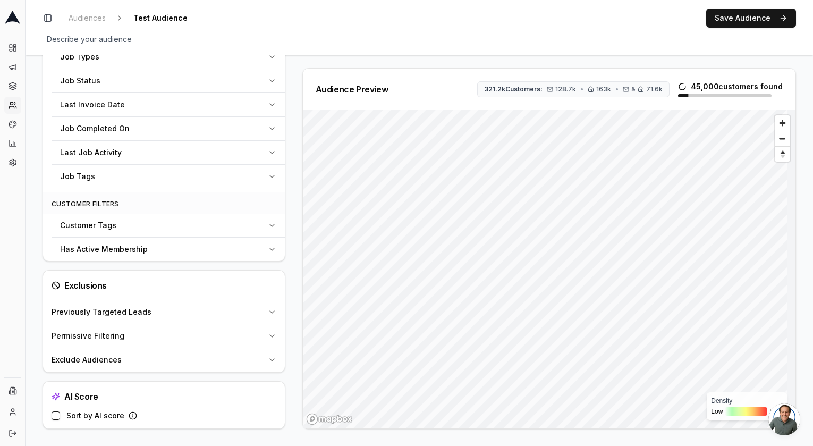
scroll to position [464, 0]
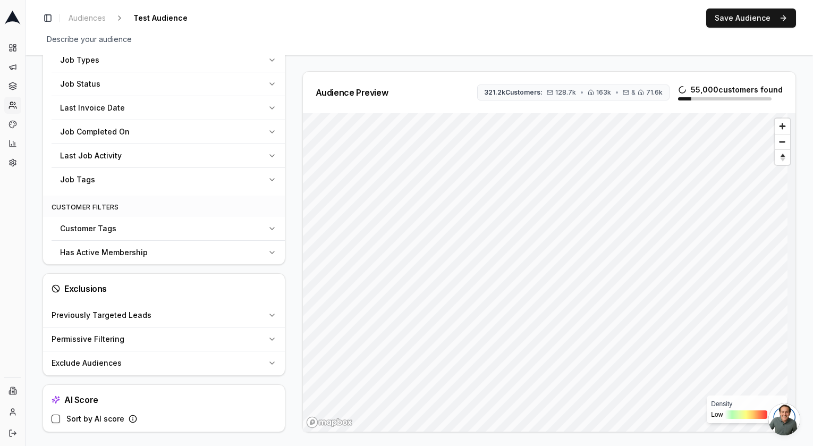
click at [220, 247] on div "Has Active Membership" at bounding box center [161, 252] width 203 height 11
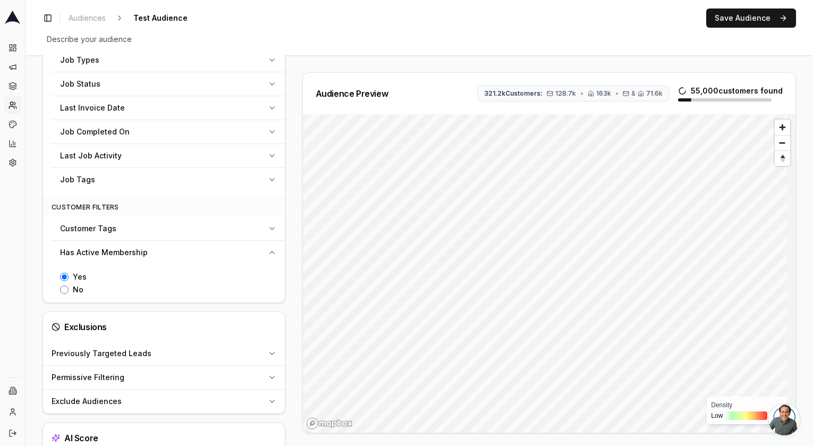
scroll to position [503, 0]
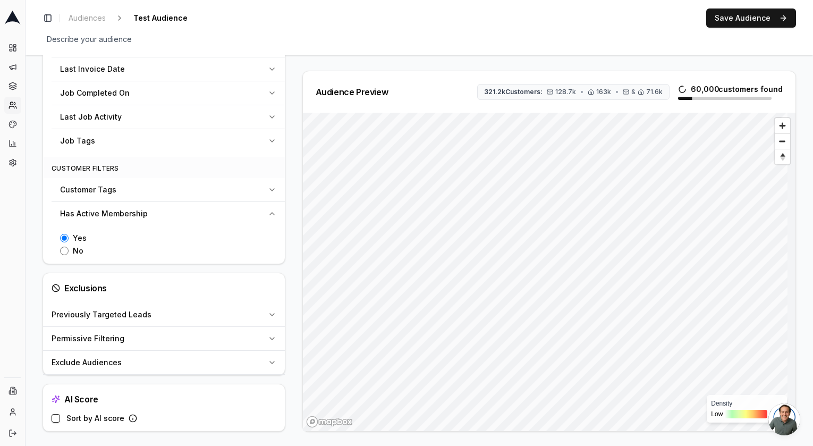
click at [260, 215] on div "Has Active Membership" at bounding box center [161, 213] width 203 height 11
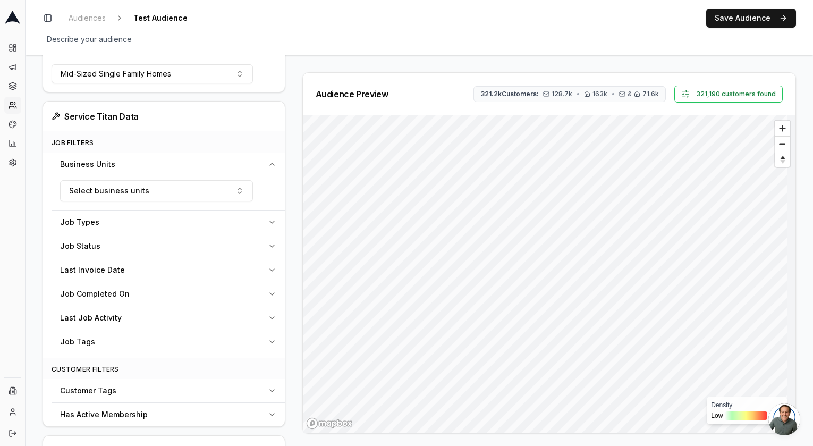
scroll to position [0, 0]
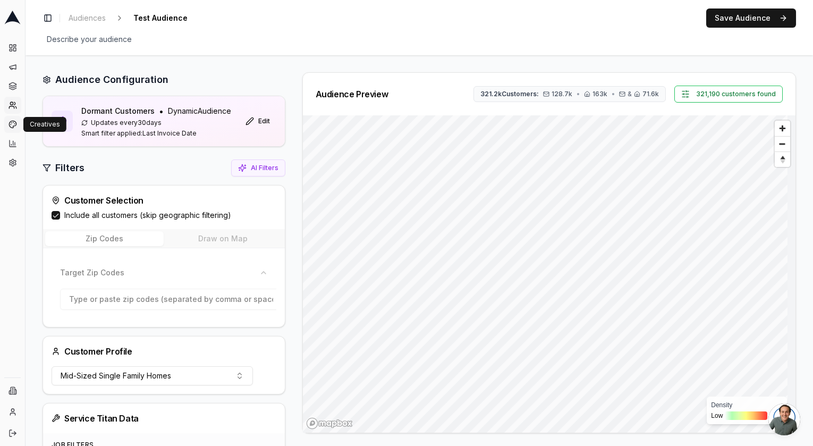
click at [15, 126] on icon at bounding box center [12, 124] width 8 height 8
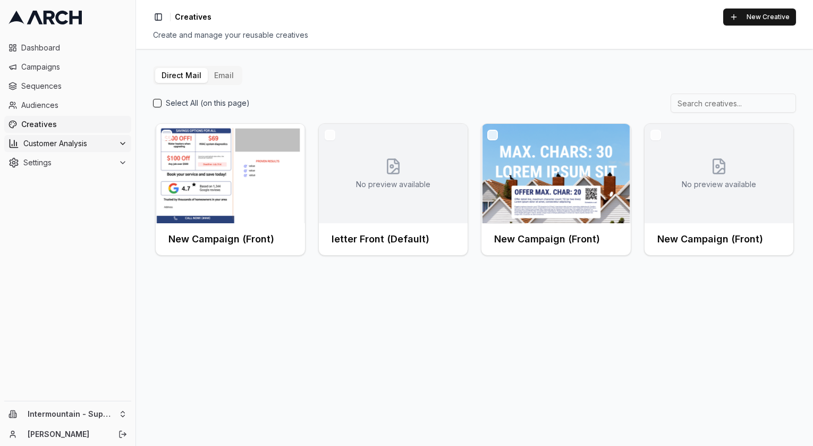
click at [59, 140] on span "Customer Analysis" at bounding box center [68, 143] width 91 height 11
click at [63, 173] on span "Customer Profiles" at bounding box center [70, 177] width 62 height 11
